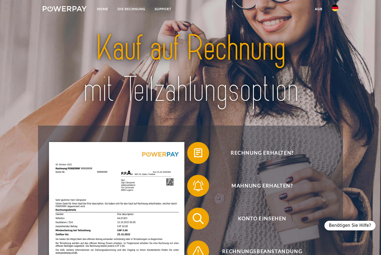
click at [337, 8] on img at bounding box center [335, 8] width 7 height 7
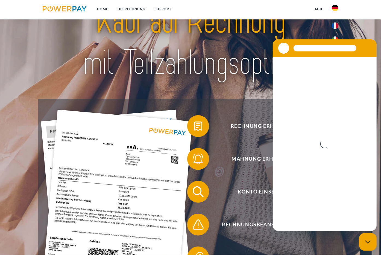
scroll to position [27, 0]
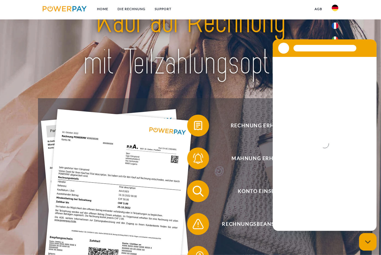
click at [343, 33] on div at bounding box center [190, 42] width 305 height 113
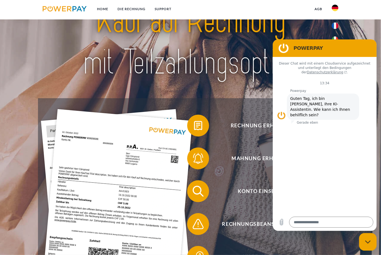
click at [368, 245] on div "Messaging-Fenster schließen" at bounding box center [367, 241] width 16 height 16
type textarea "*"
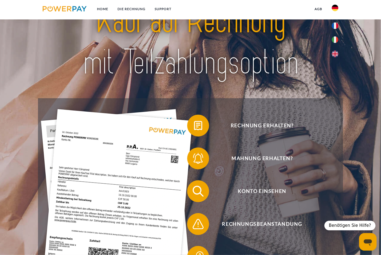
click at [334, 51] on img at bounding box center [335, 54] width 7 height 7
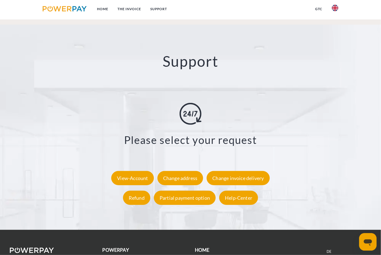
scroll to position [984, 0]
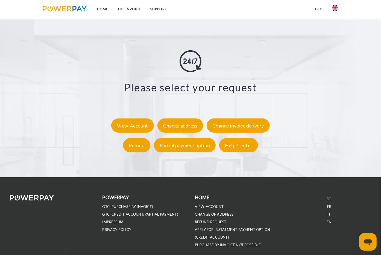
click at [131, 133] on div "View-Account" at bounding box center [132, 125] width 42 height 14
